Goal: Navigation & Orientation: Find specific page/section

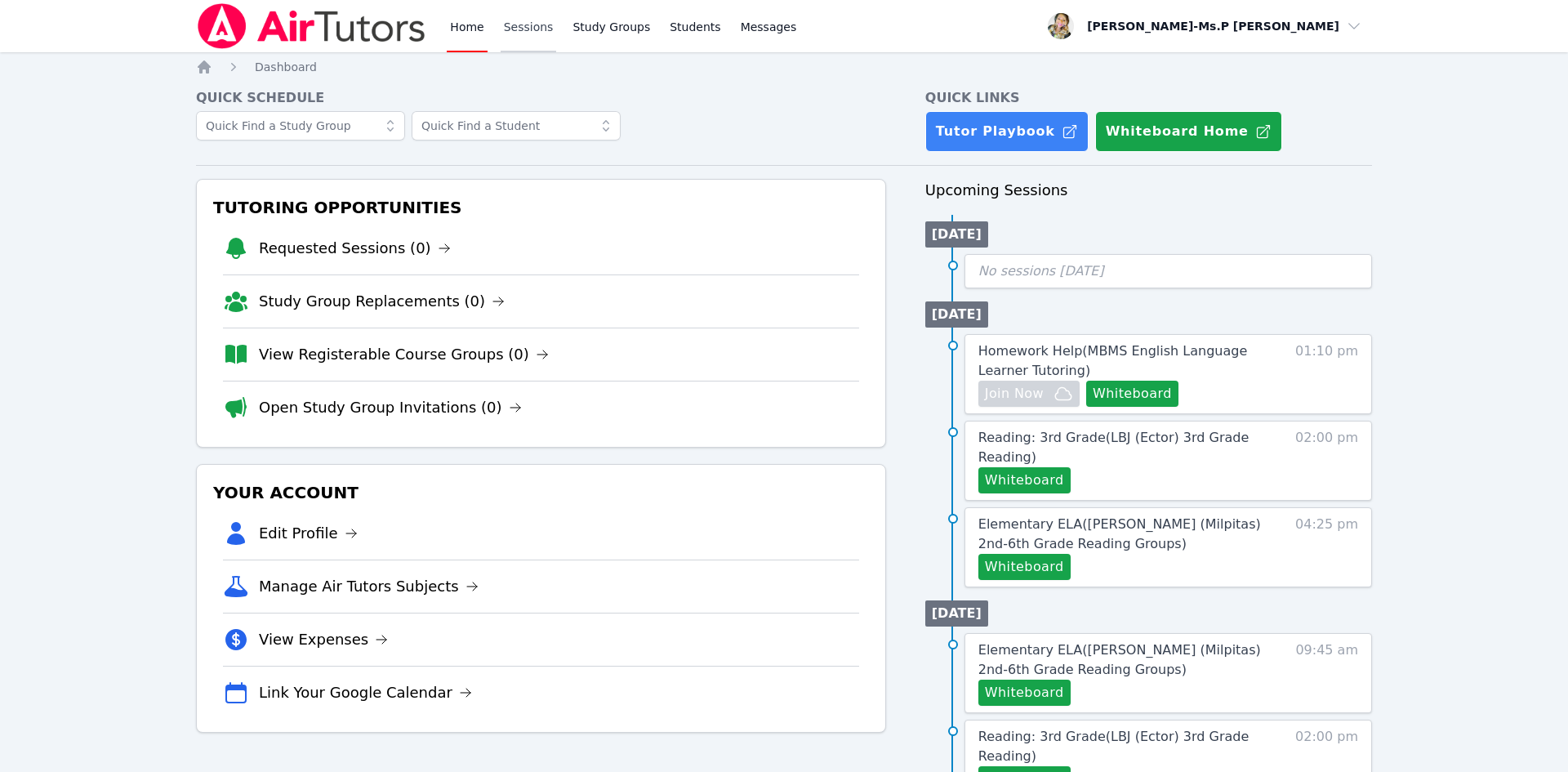
click at [521, 11] on link "Sessions" at bounding box center [529, 26] width 56 height 52
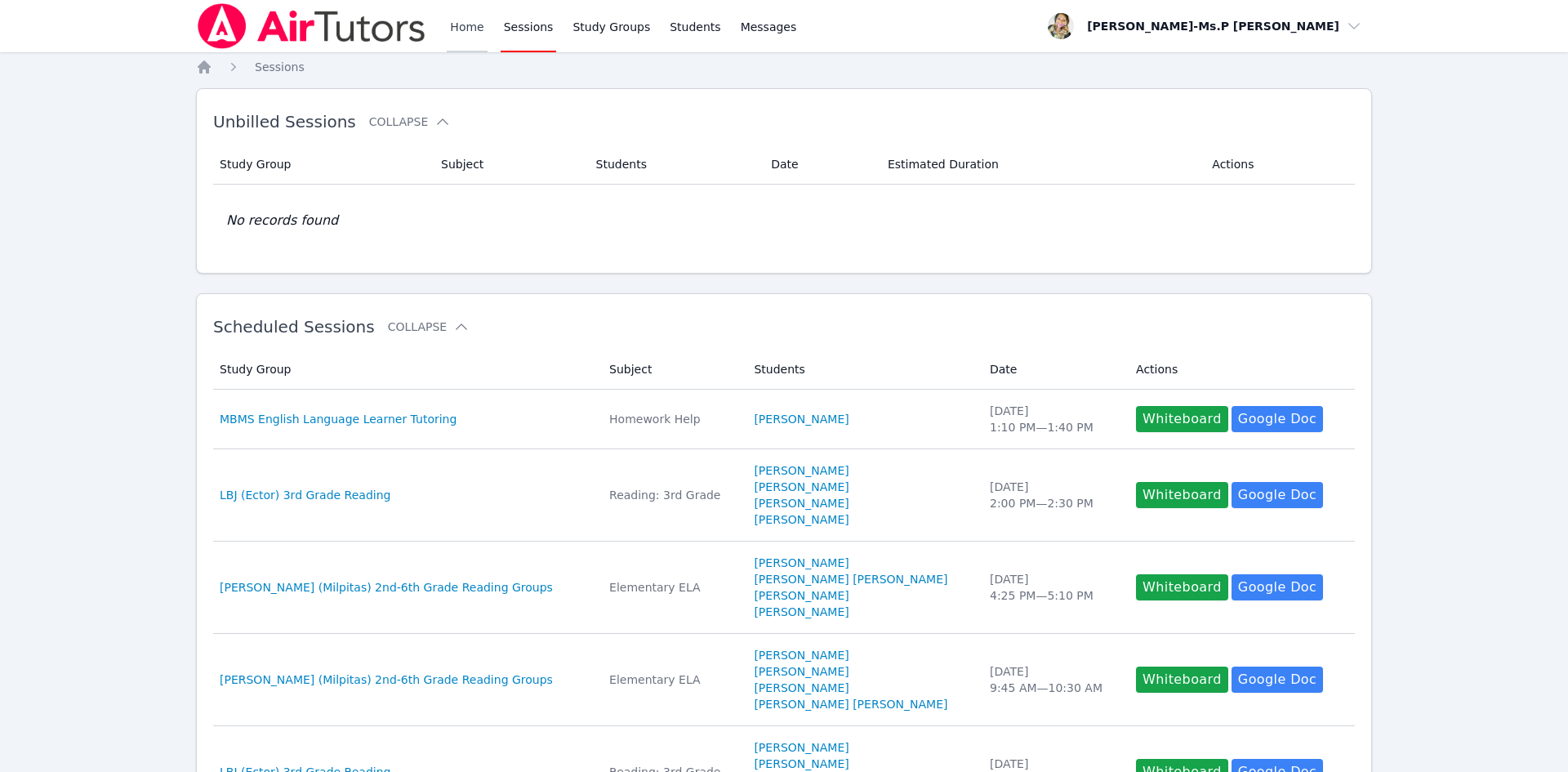
click at [460, 24] on link "Home" at bounding box center [466, 26] width 40 height 52
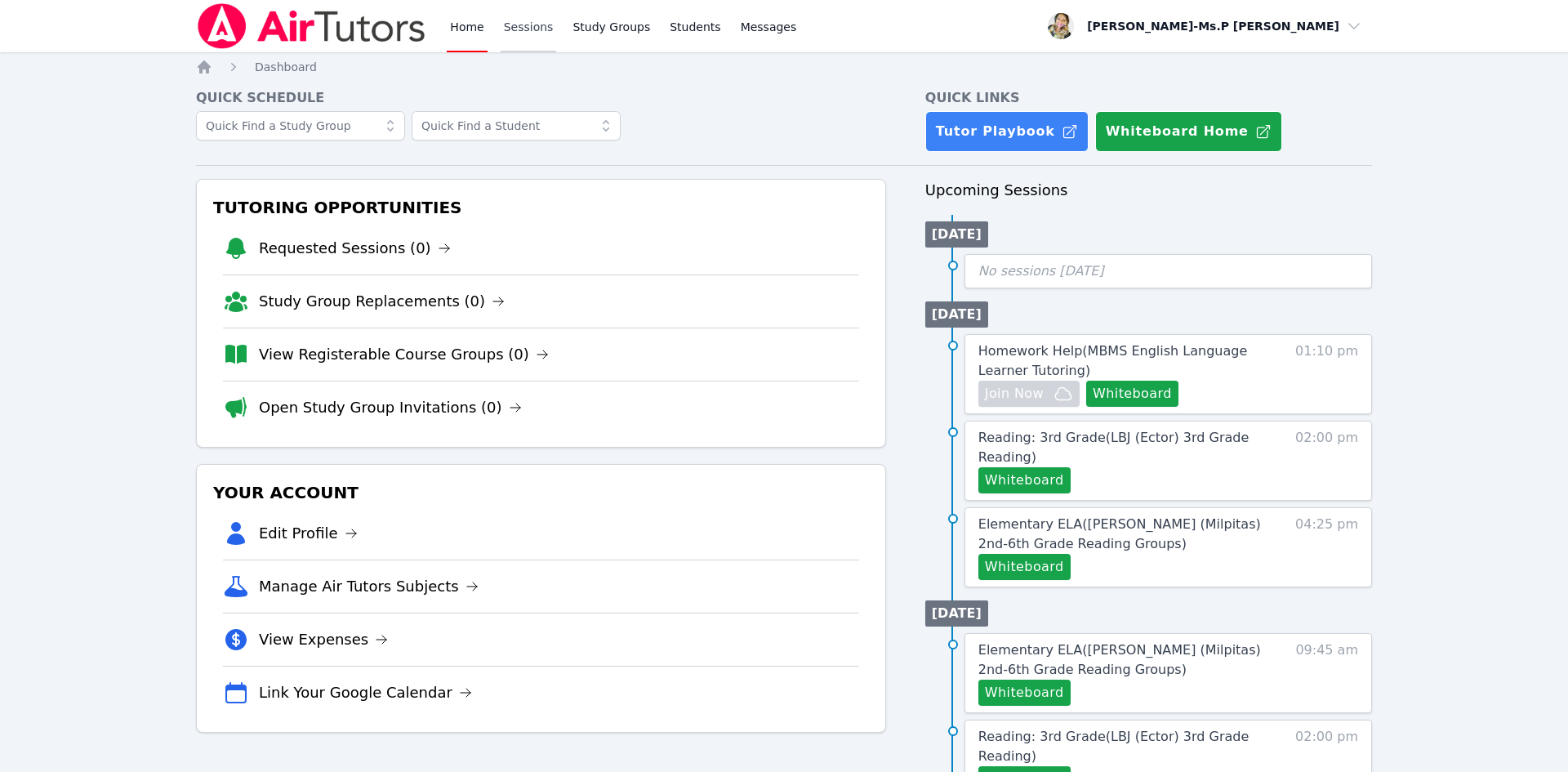
click at [506, 32] on link "Sessions" at bounding box center [529, 26] width 56 height 52
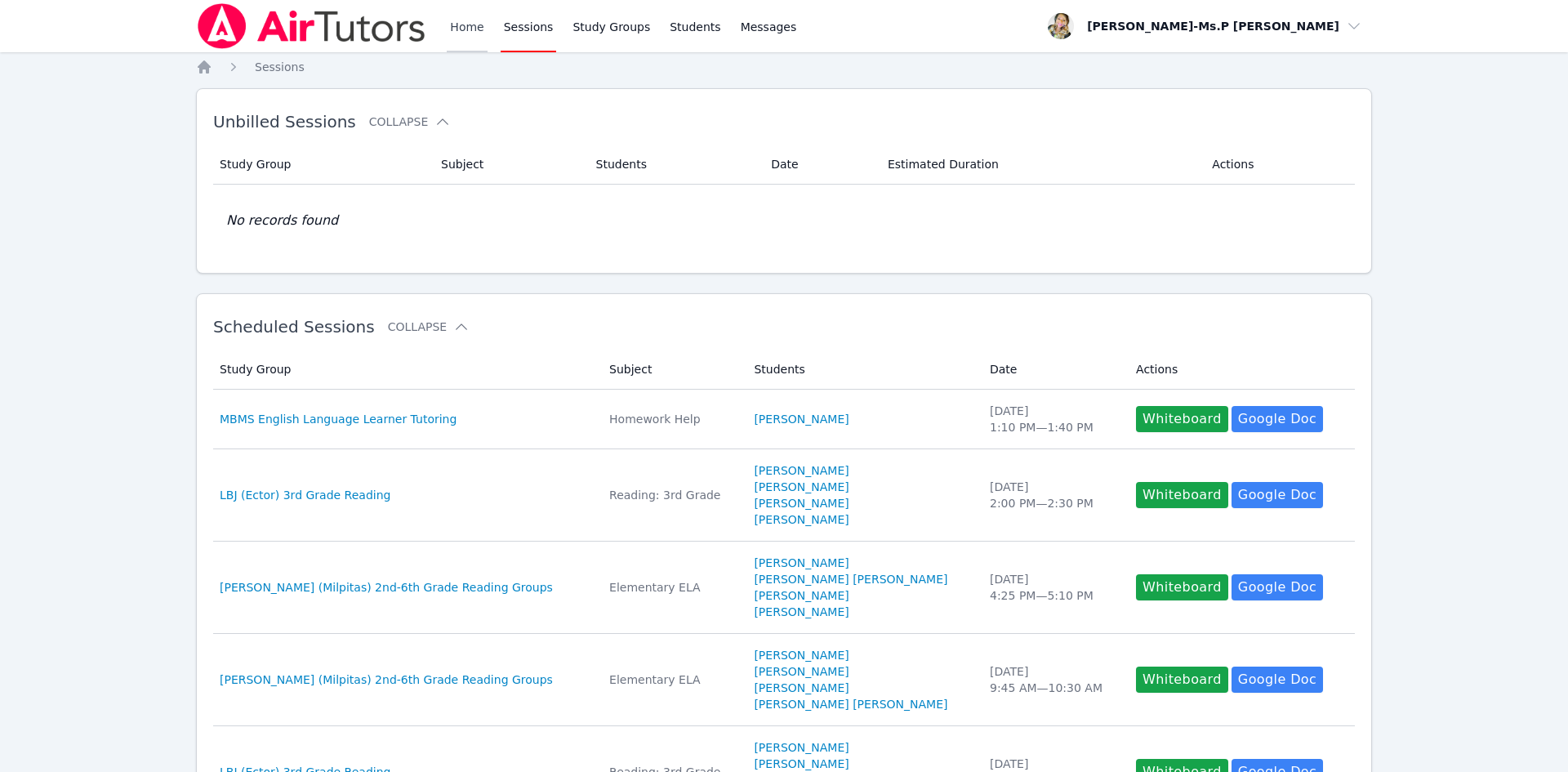
click at [467, 27] on link "Home" at bounding box center [466, 26] width 40 height 52
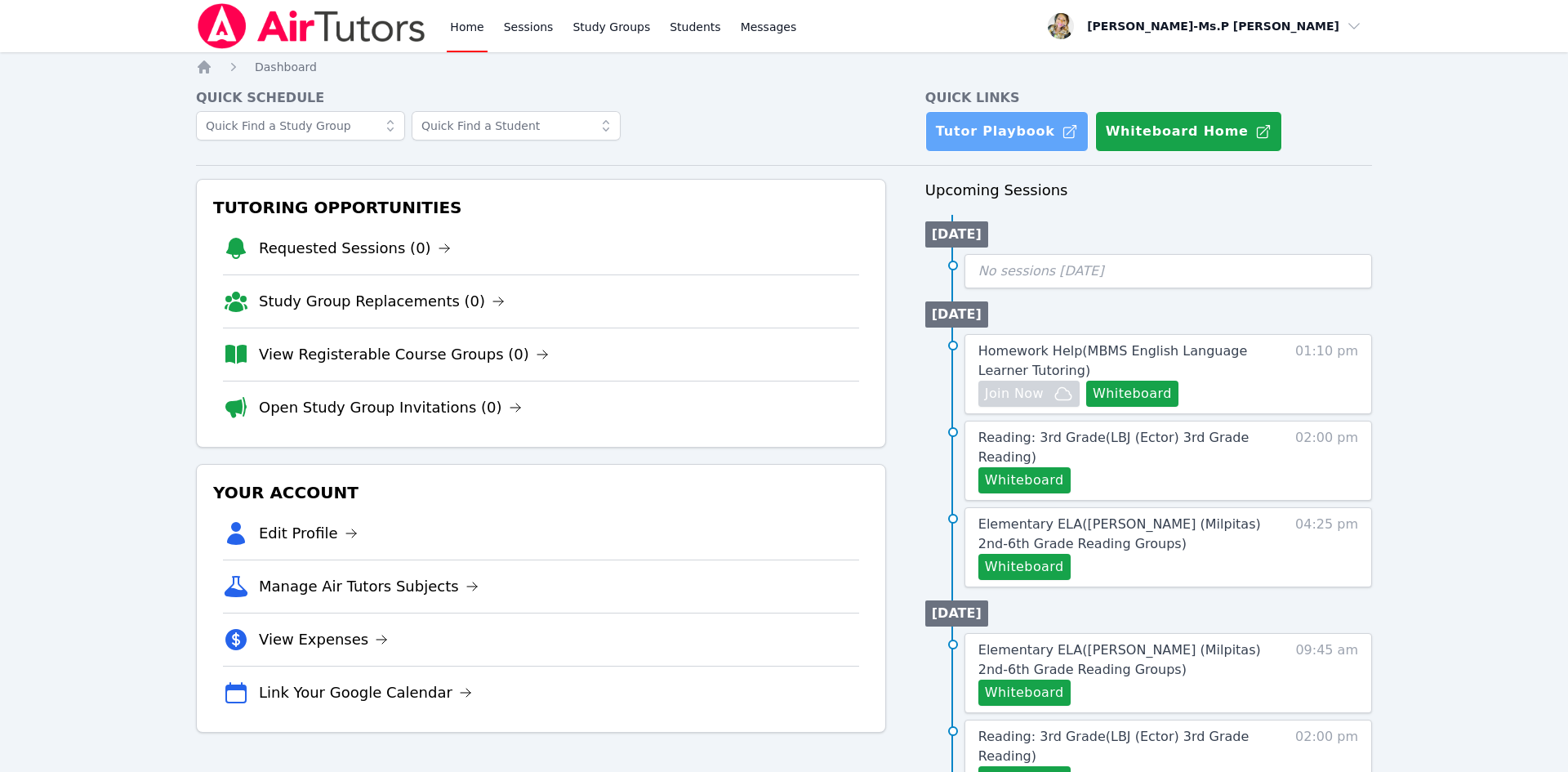
click at [988, 125] on link "Tutor Playbook" at bounding box center [1007, 131] width 164 height 41
click at [513, 8] on link "Sessions" at bounding box center [529, 26] width 56 height 52
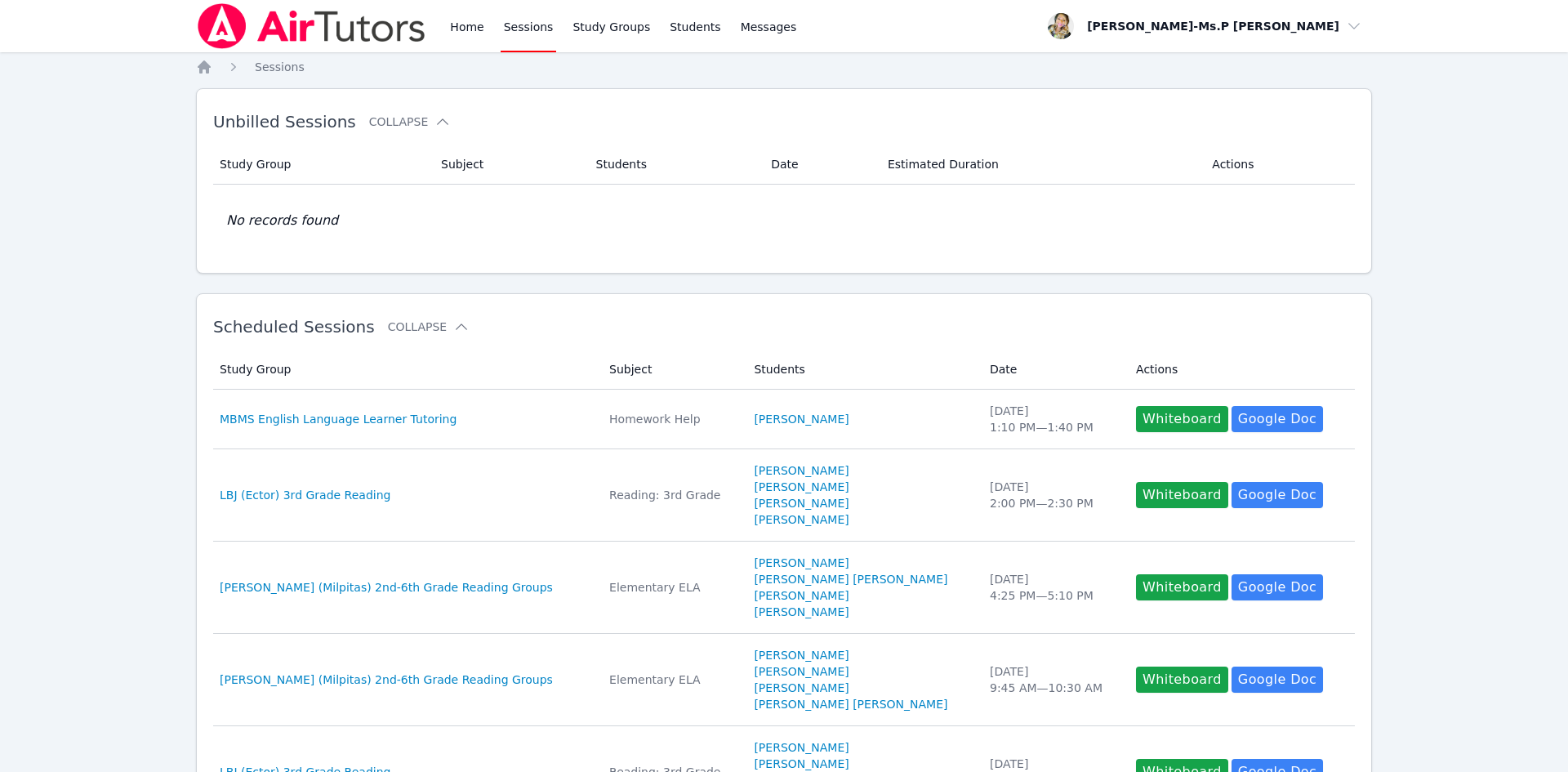
click at [444, 27] on div "Home Sessions Study Groups Students Messages" at bounding box center [498, 26] width 604 height 52
click at [457, 30] on link "Home" at bounding box center [466, 26] width 40 height 52
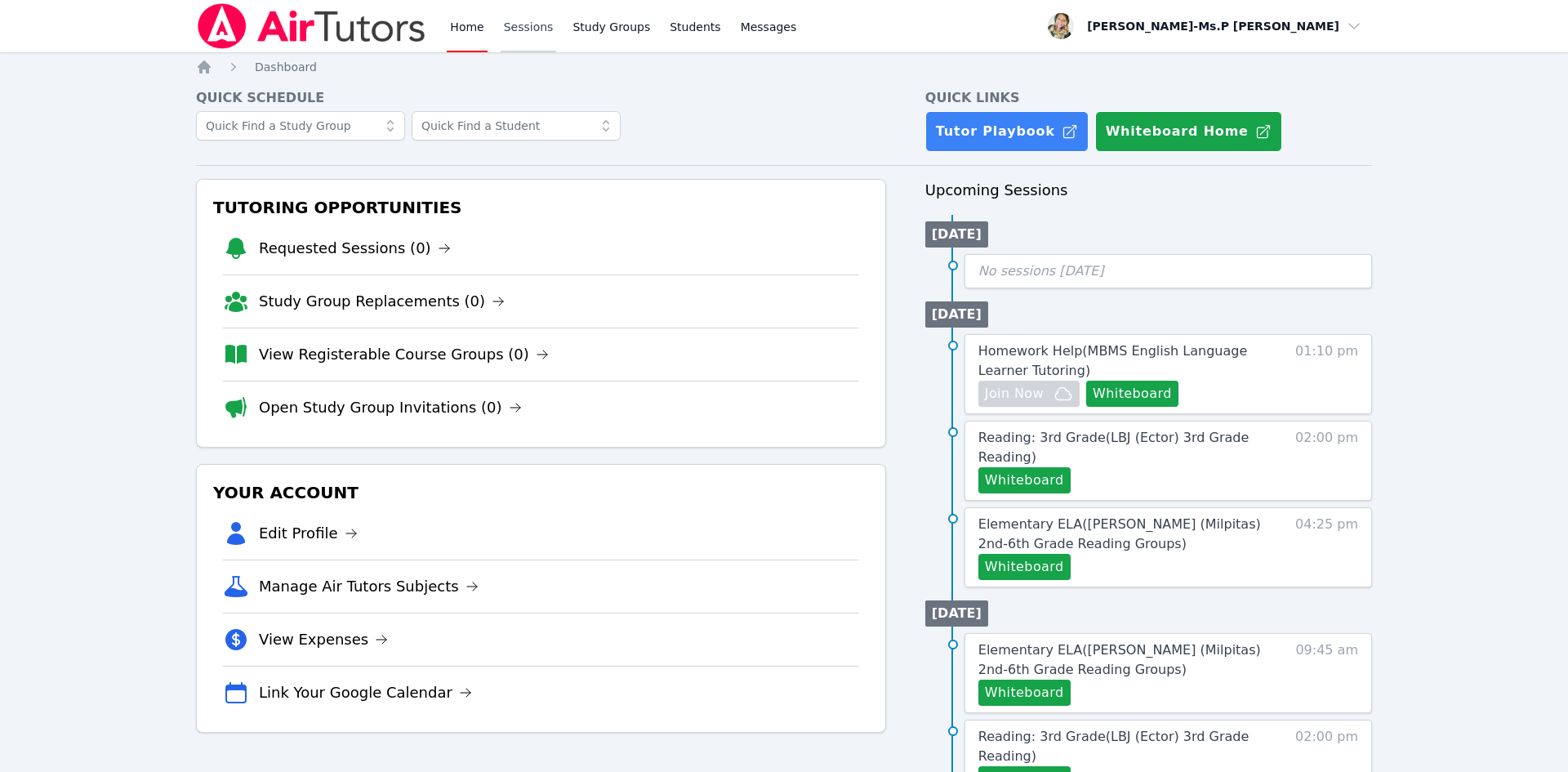
click at [510, 27] on link "Sessions" at bounding box center [529, 26] width 56 height 52
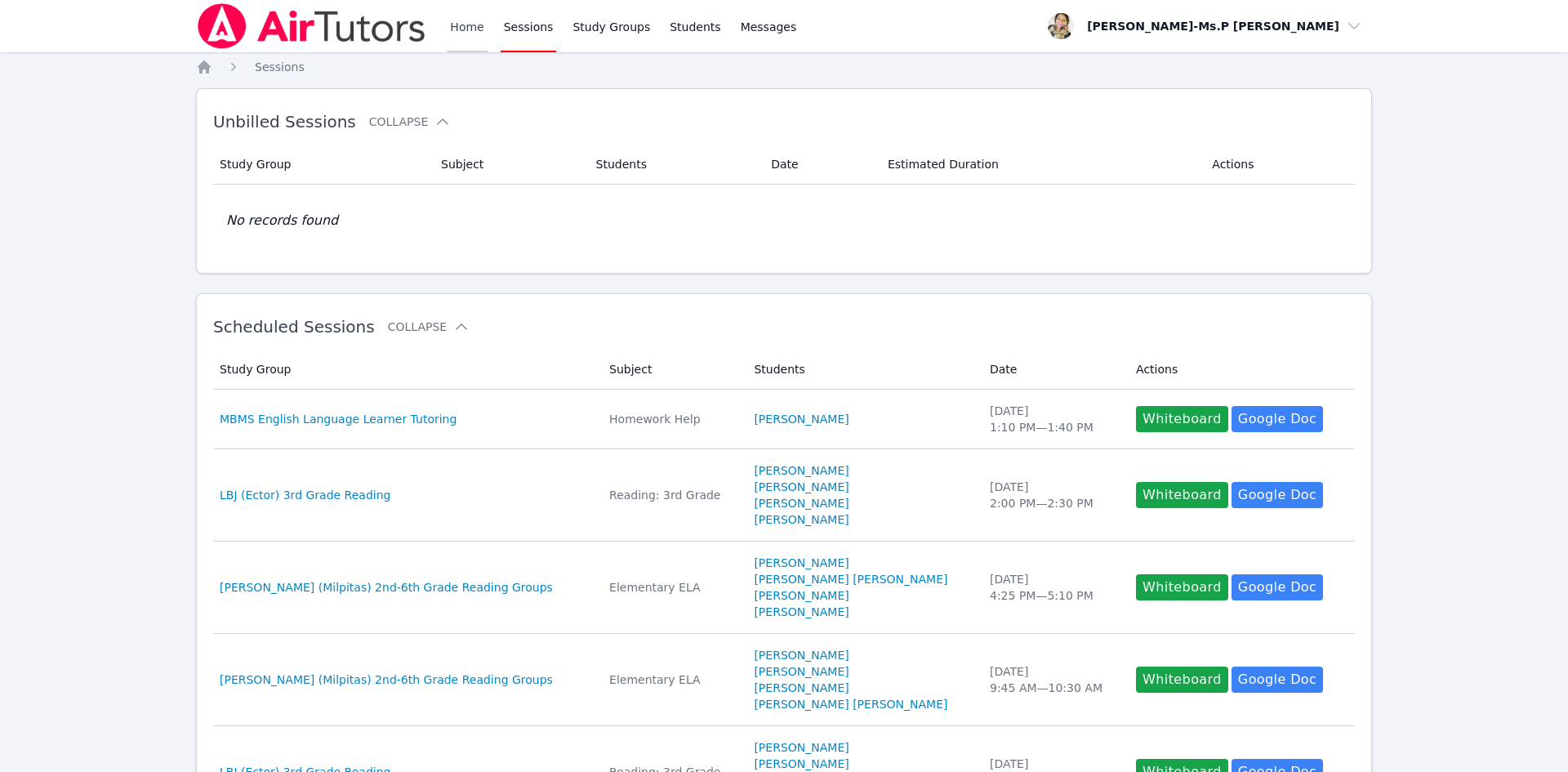
click at [458, 26] on link "Home" at bounding box center [466, 26] width 40 height 52
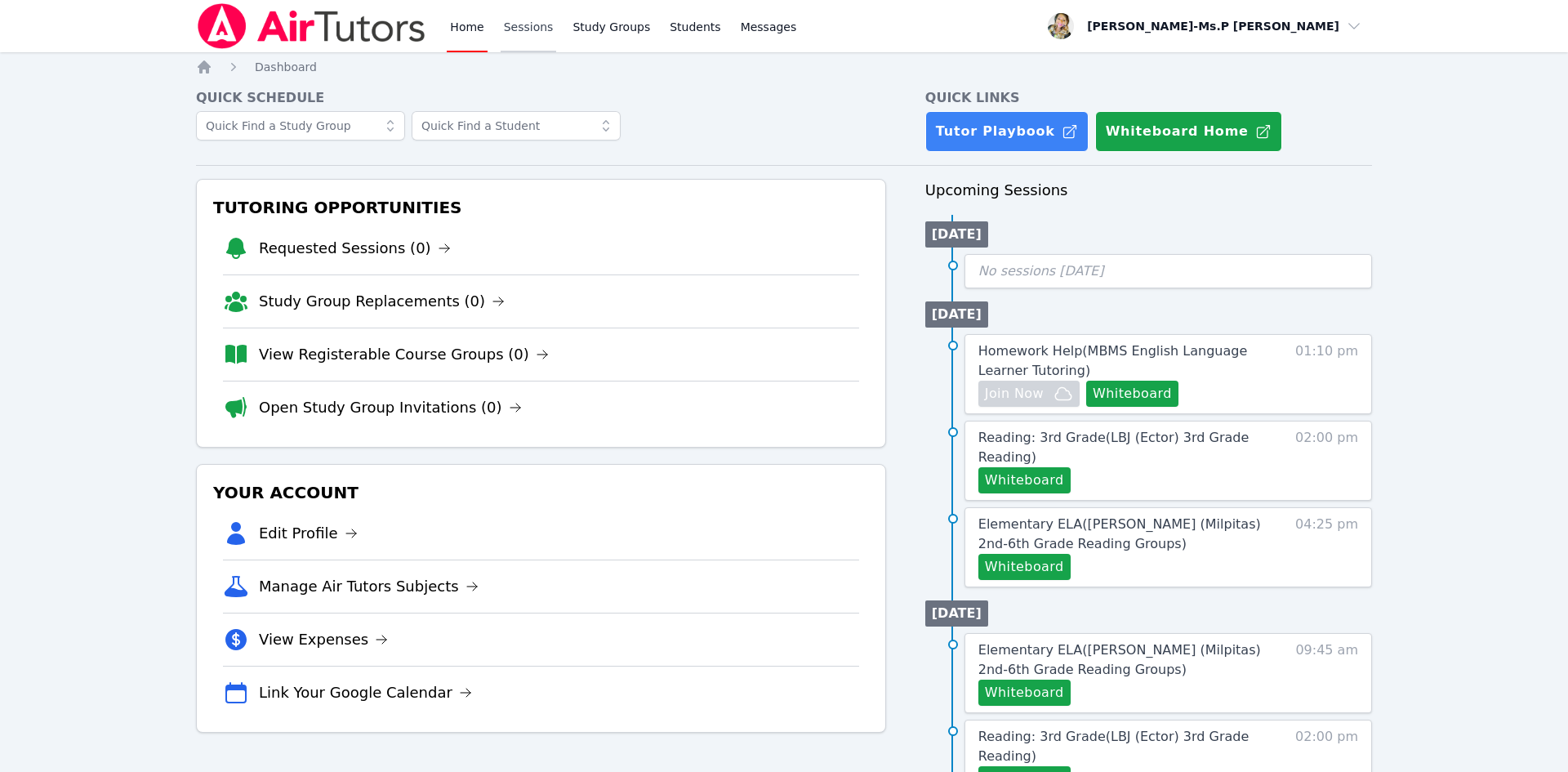
click at [536, 17] on link "Sessions" at bounding box center [529, 26] width 56 height 52
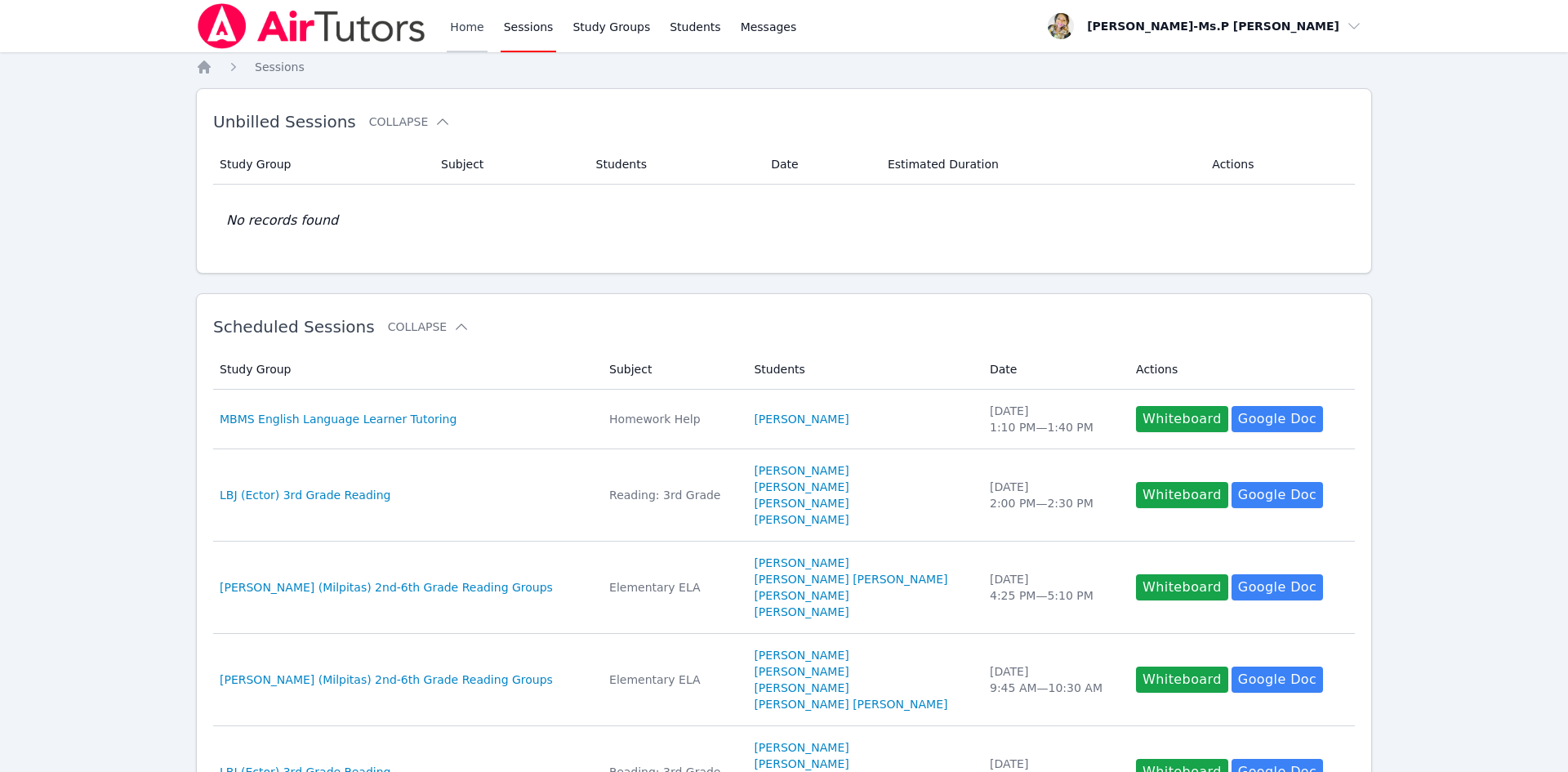
click at [448, 21] on link "Home" at bounding box center [466, 26] width 40 height 52
